Goal: Task Accomplishment & Management: Manage account settings

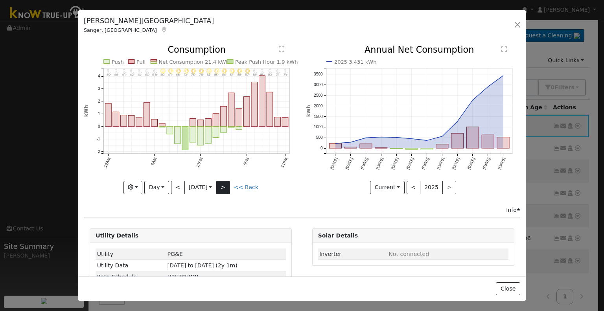
click at [223, 181] on button ">" at bounding box center [223, 187] width 14 height 13
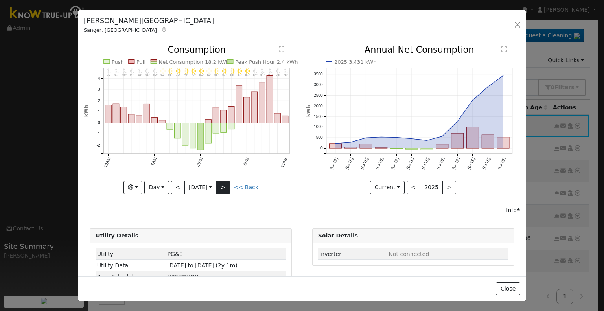
click at [221, 183] on button ">" at bounding box center [223, 187] width 14 height 13
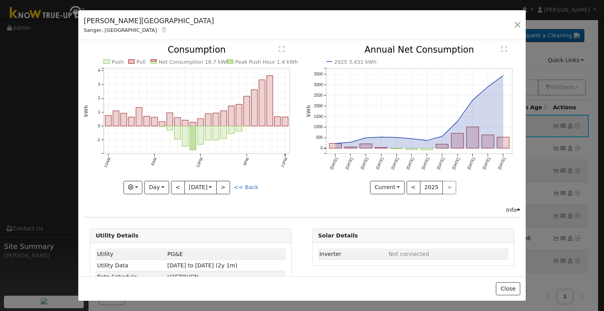
click at [221, 183] on button ">" at bounding box center [223, 187] width 14 height 13
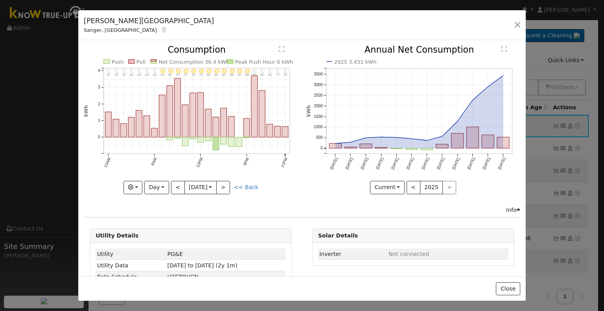
click at [221, 183] on button ">" at bounding box center [223, 187] width 14 height 13
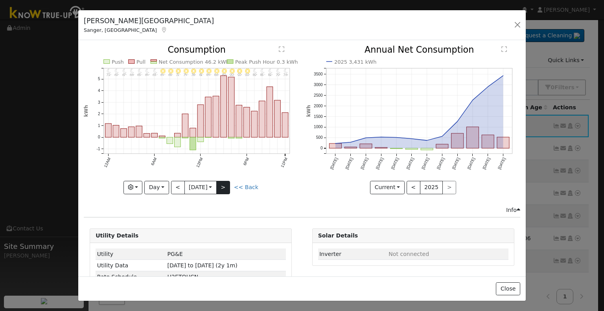
click at [224, 185] on button ">" at bounding box center [223, 187] width 14 height 13
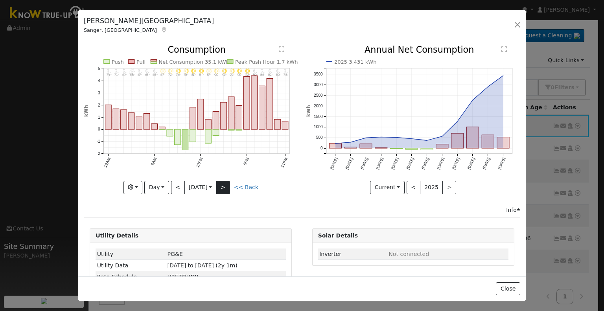
click at [224, 185] on button ">" at bounding box center [223, 187] width 14 height 13
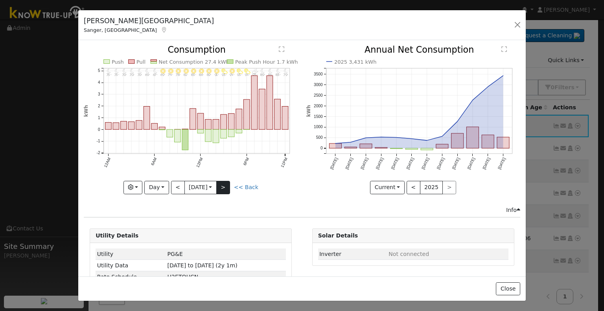
click at [224, 185] on button ">" at bounding box center [223, 187] width 14 height 13
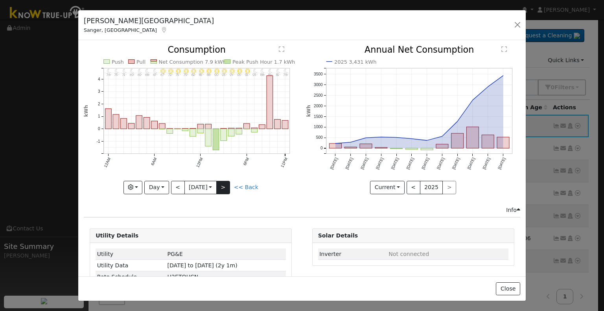
click at [224, 185] on button ">" at bounding box center [223, 187] width 14 height 13
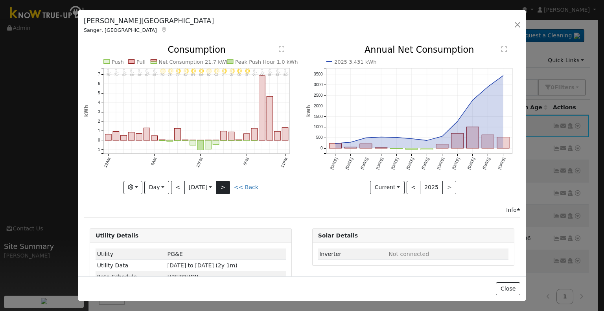
click at [224, 185] on button ">" at bounding box center [223, 187] width 14 height 13
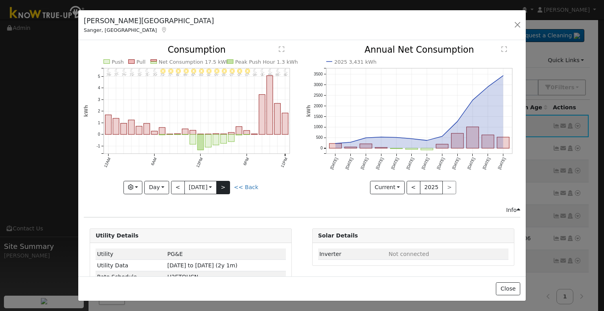
click at [224, 185] on button ">" at bounding box center [223, 187] width 14 height 13
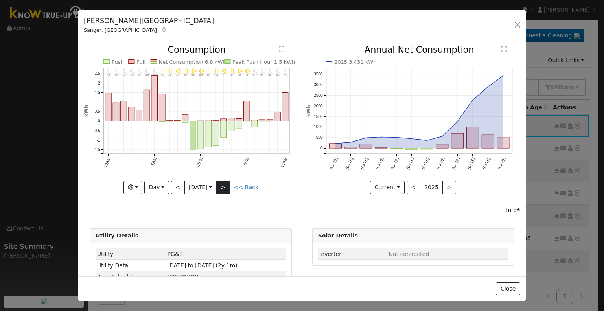
click at [220, 183] on button ">" at bounding box center [223, 187] width 14 height 13
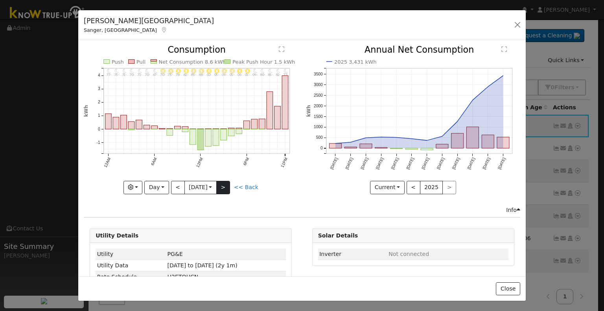
click at [220, 183] on button ">" at bounding box center [223, 187] width 14 height 13
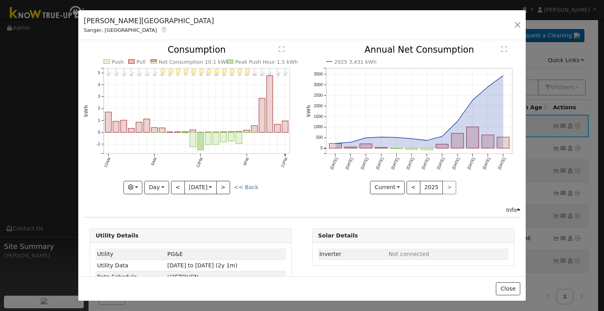
click at [220, 183] on button ">" at bounding box center [223, 187] width 14 height 13
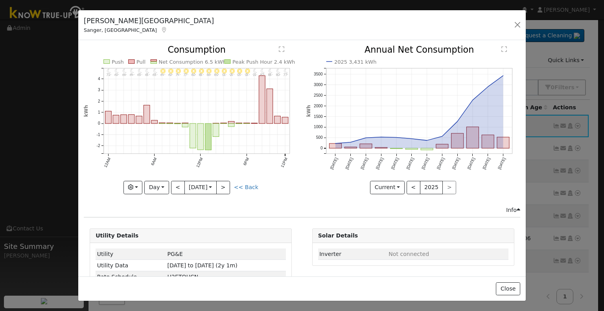
click at [220, 183] on button ">" at bounding box center [223, 187] width 14 height 13
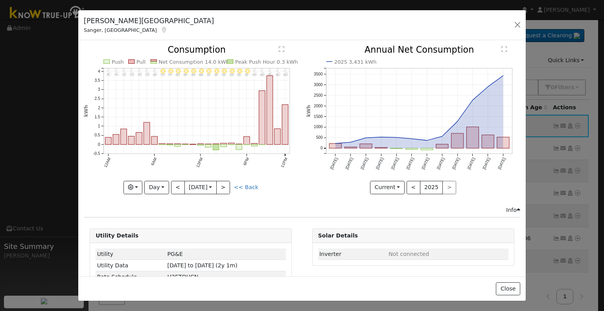
click at [220, 183] on button ">" at bounding box center [223, 187] width 14 height 13
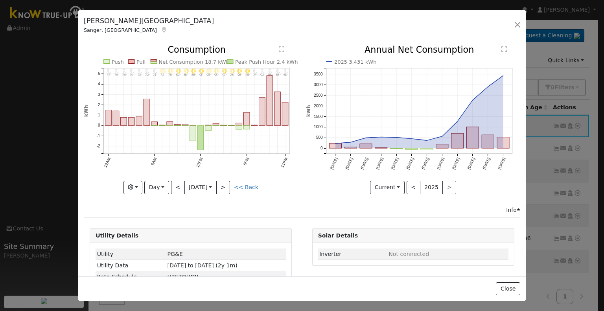
click at [220, 183] on button ">" at bounding box center [223, 187] width 14 height 13
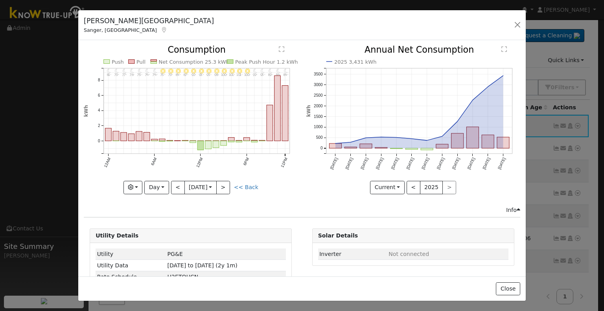
click at [220, 183] on button ">" at bounding box center [223, 187] width 14 height 13
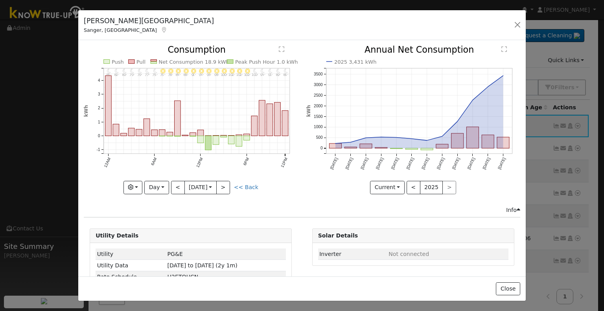
click at [220, 183] on button ">" at bounding box center [223, 187] width 14 height 13
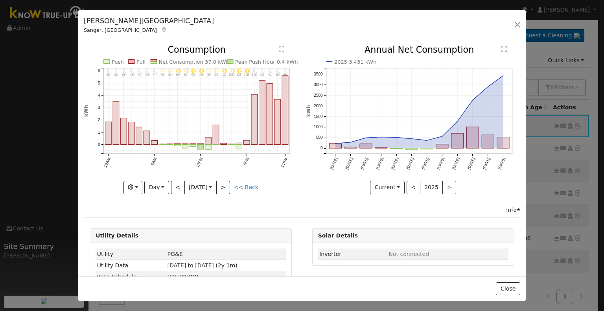
click at [220, 183] on button ">" at bounding box center [223, 187] width 14 height 13
type input "[DATE]"
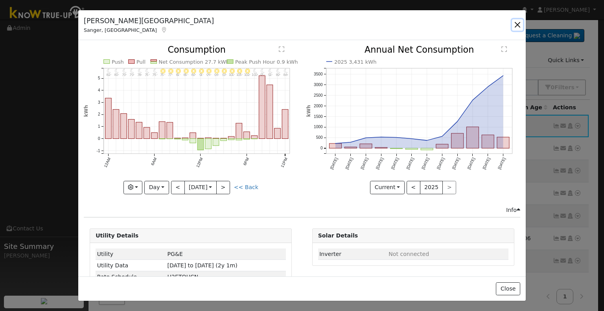
click at [516, 23] on button "button" at bounding box center [517, 24] width 11 height 11
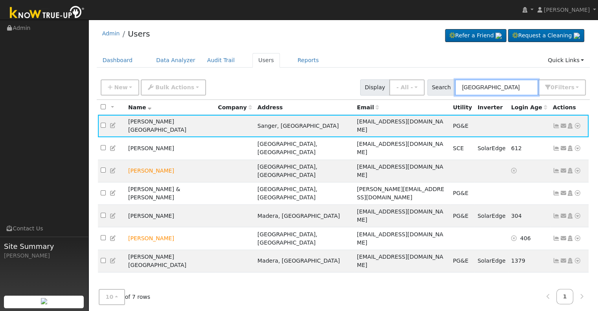
drag, startPoint x: 490, startPoint y: 92, endPoint x: 442, endPoint y: 86, distance: 48.3
click at [443, 88] on div "Search [PERSON_NAME] 0 Filter s Role Show - All - Show Leads Admin Billing Admi…" at bounding box center [507, 87] width 159 height 16
paste input "[PERSON_NAME] and [PERSON_NAME]"
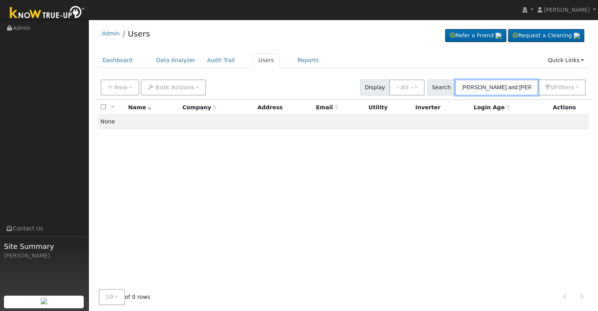
click at [511, 89] on input "[PERSON_NAME] and [PERSON_NAME]" at bounding box center [496, 87] width 83 height 16
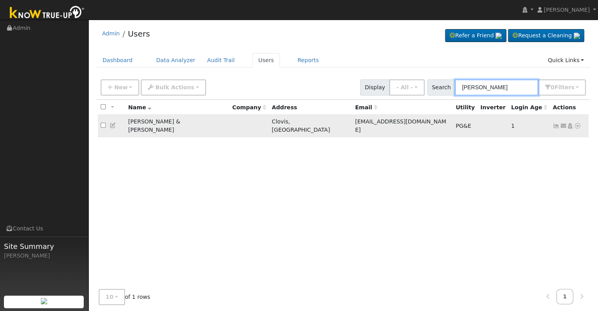
type input "[PERSON_NAME]"
click at [558, 123] on icon at bounding box center [556, 126] width 7 height 6
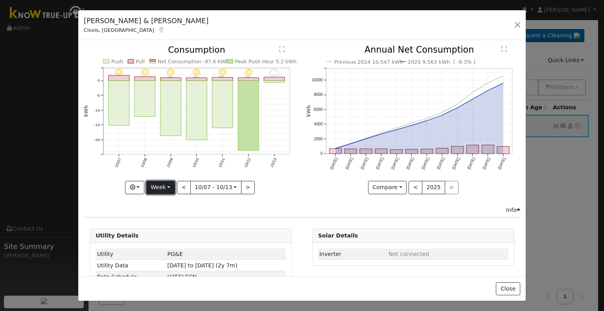
click at [162, 183] on button "Week" at bounding box center [160, 187] width 29 height 13
click at [167, 221] on link "Month" at bounding box center [174, 225] width 55 height 11
type input "[DATE]"
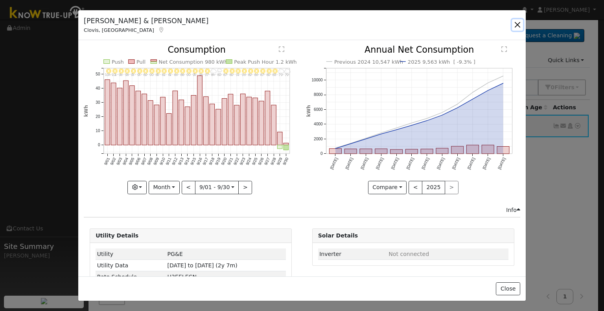
click at [519, 23] on button "button" at bounding box center [517, 24] width 11 height 11
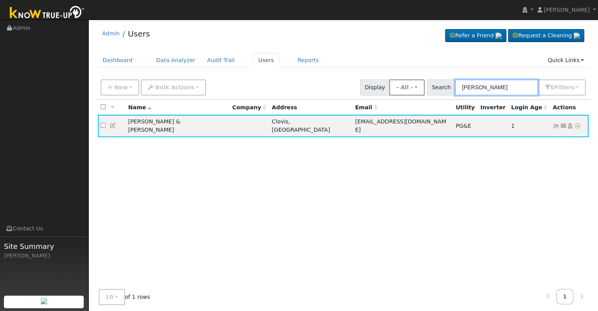
drag, startPoint x: 523, startPoint y: 90, endPoint x: 423, endPoint y: 91, distance: 99.9
click at [423, 91] on div "New Add User Quick Add Quick Connect Quick Convert Lead Bulk Actions Send Email…" at bounding box center [343, 86] width 489 height 19
paste input "[PERSON_NAME][GEOGRAPHIC_DATA], [GEOGRAPHIC_DATA]"
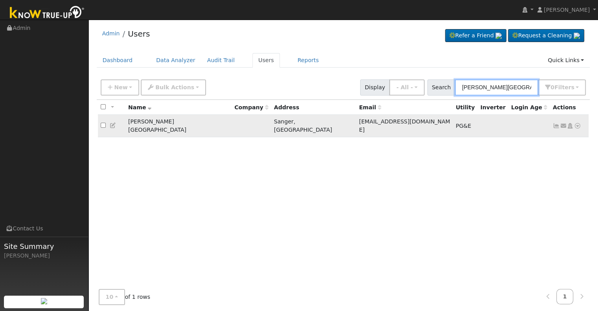
type input "[PERSON_NAME][GEOGRAPHIC_DATA]"
click at [558, 123] on icon at bounding box center [556, 126] width 7 height 6
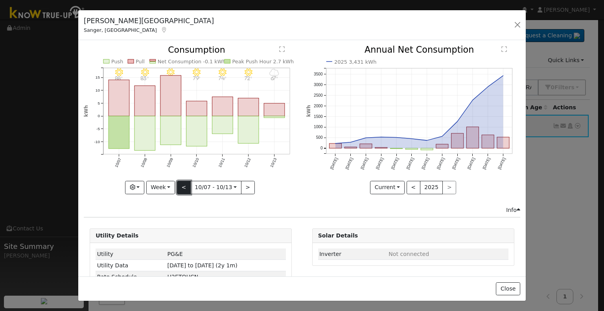
click at [181, 185] on button "<" at bounding box center [184, 187] width 14 height 13
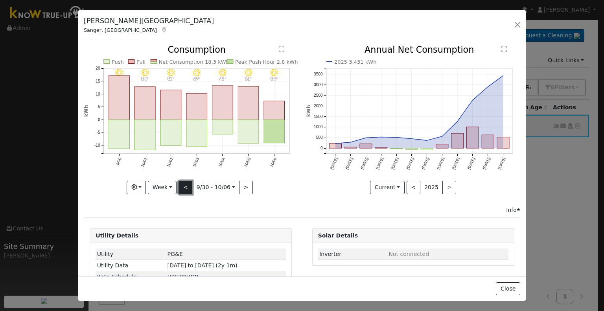
click at [181, 185] on button "<" at bounding box center [186, 187] width 14 height 13
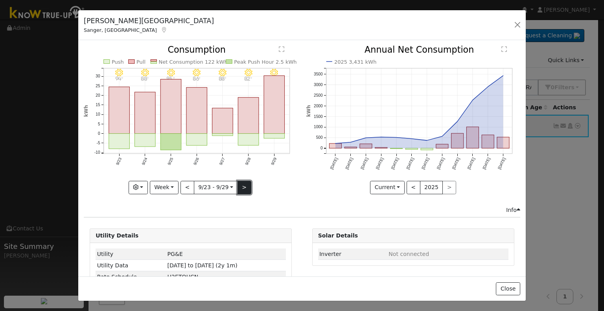
click at [242, 183] on button ">" at bounding box center [245, 187] width 14 height 13
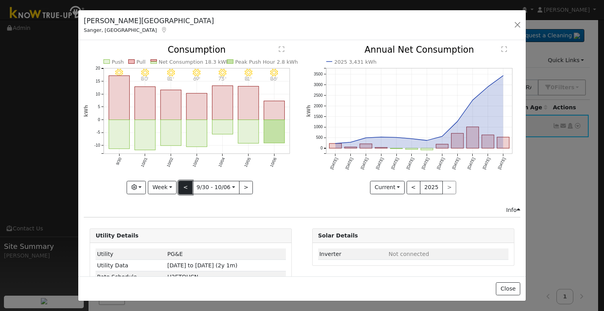
click at [186, 188] on button "<" at bounding box center [186, 187] width 14 height 13
type input "[DATE]"
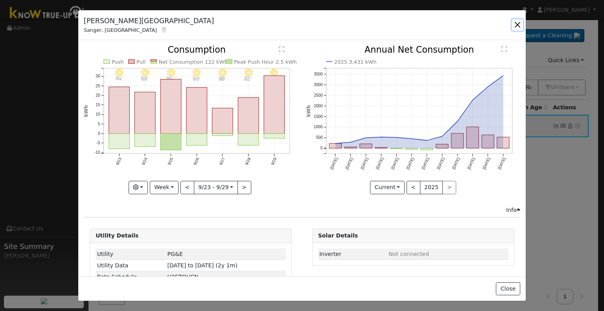
click at [518, 25] on button "button" at bounding box center [517, 24] width 11 height 11
